Goal: Find specific page/section: Find specific page/section

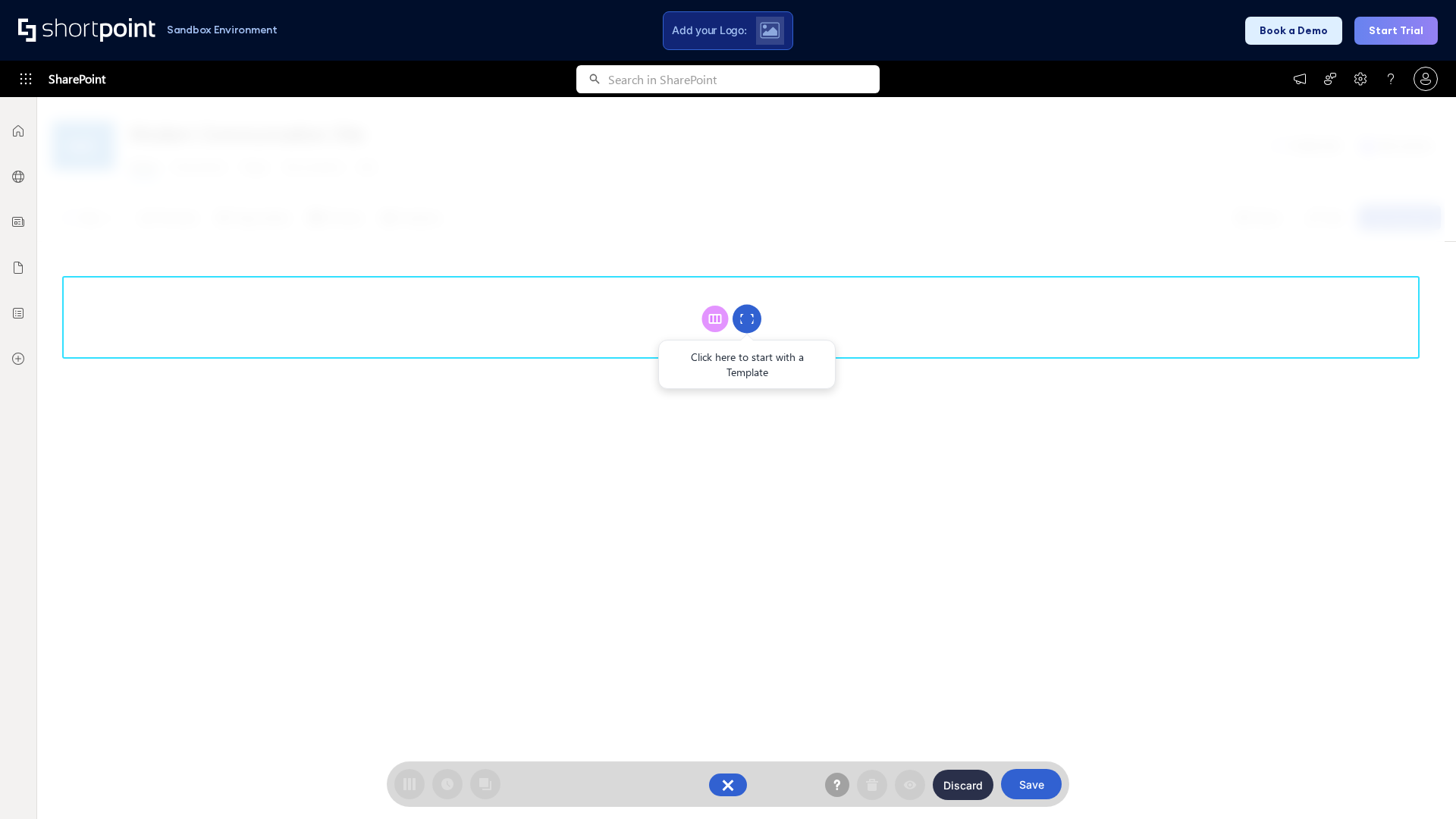
click at [747, 318] on circle at bounding box center [747, 318] width 28 height 28
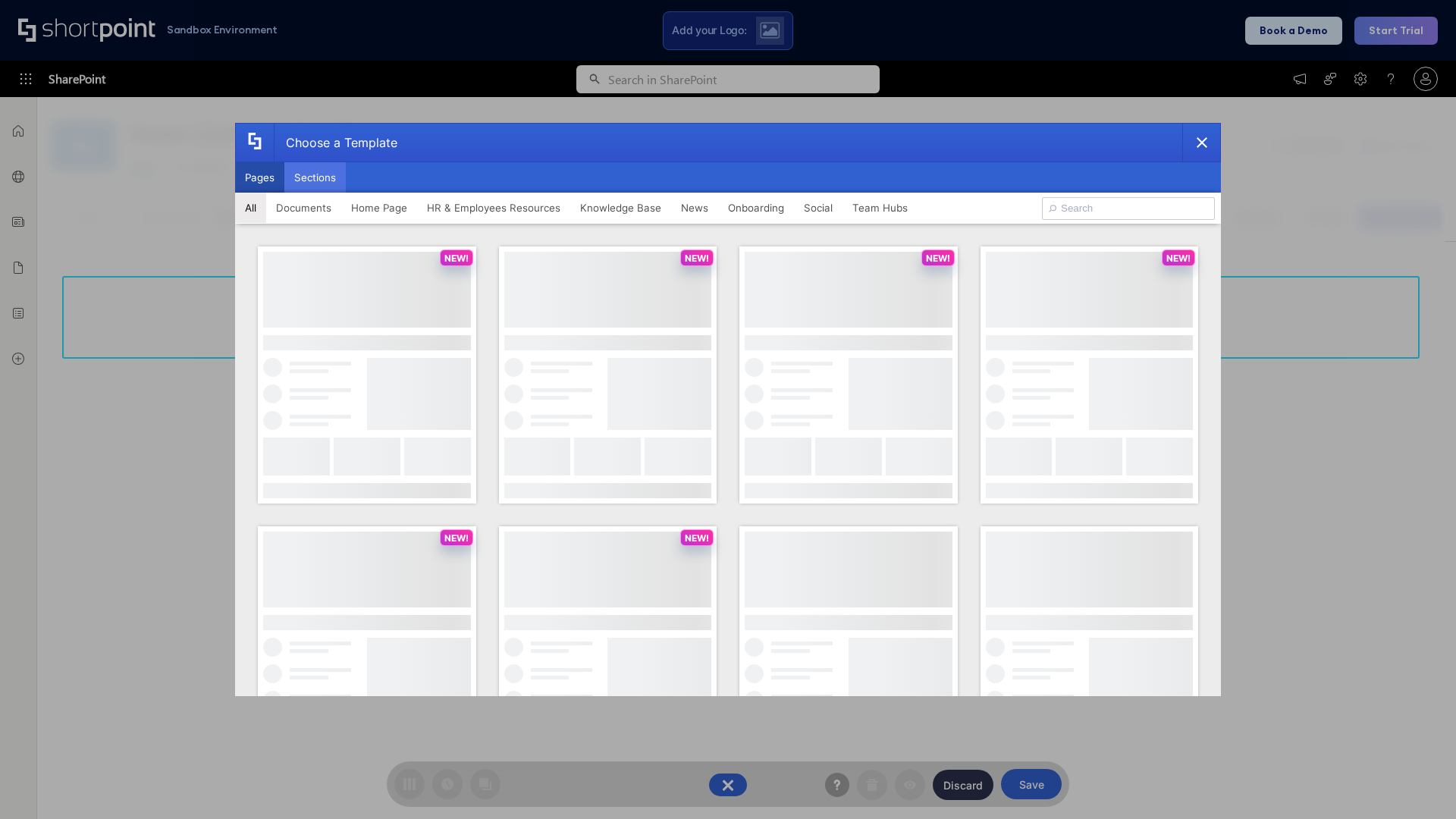
click at [315, 177] on button "Sections" at bounding box center [315, 177] width 61 height 30
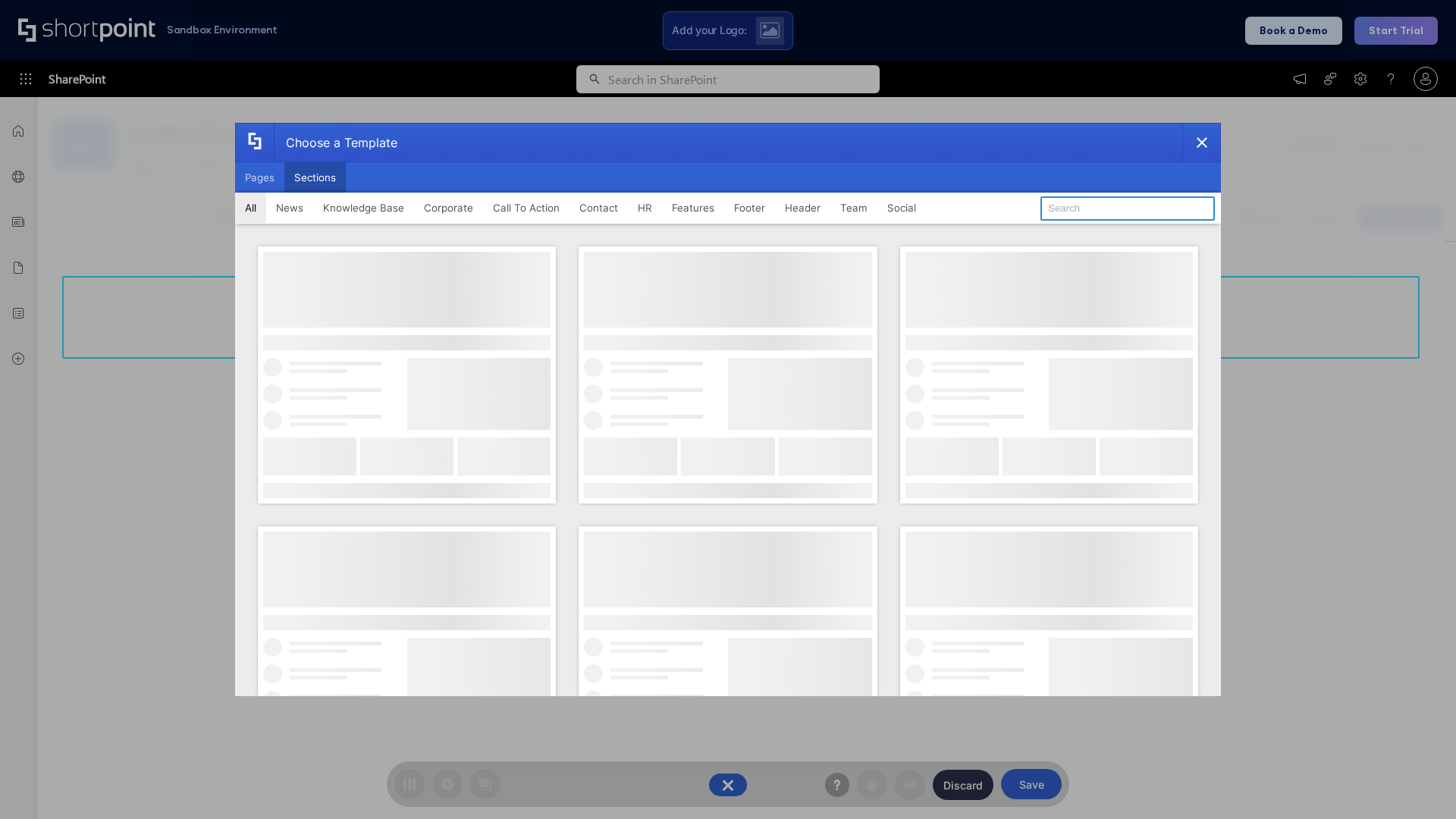
type input "Upcoming Vacations"
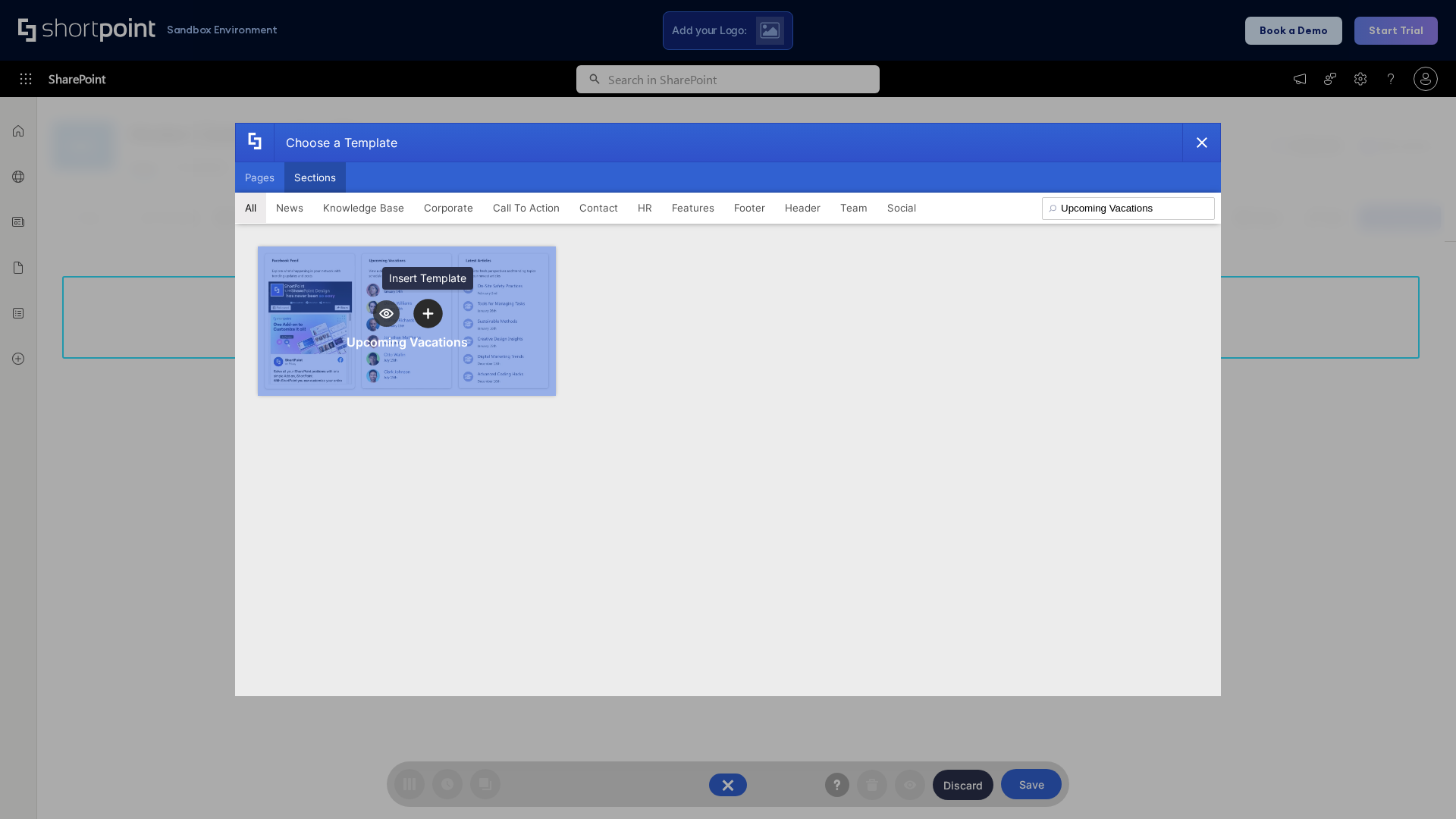
click at [428, 313] on icon "template selector" at bounding box center [428, 314] width 11 height 11
